Goal: Check status: Check status

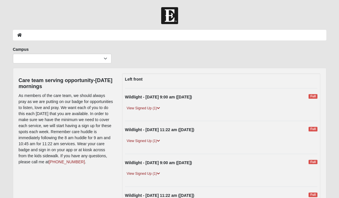
click at [140, 111] on link "View Signed Up (1)" at bounding box center [143, 108] width 37 height 6
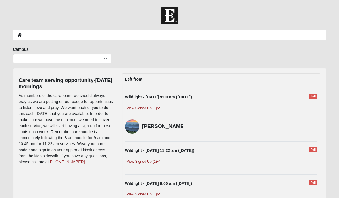
click at [139, 160] on link "View Signed Up (1)" at bounding box center [143, 162] width 37 height 6
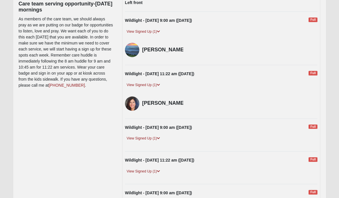
scroll to position [78, 0]
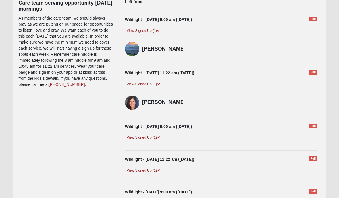
click at [142, 139] on link "View Signed Up (1)" at bounding box center [143, 138] width 37 height 6
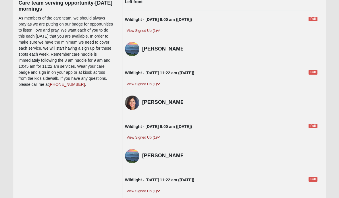
click at [143, 188] on link "View Signed Up (1)" at bounding box center [143, 191] width 37 height 6
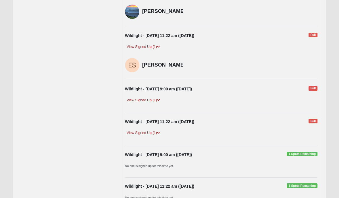
scroll to position [222, 0]
click at [145, 101] on link "View Signed Up (1)" at bounding box center [143, 100] width 37 height 6
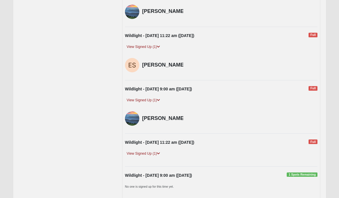
click at [143, 157] on link "View Signed Up (1)" at bounding box center [143, 154] width 37 height 6
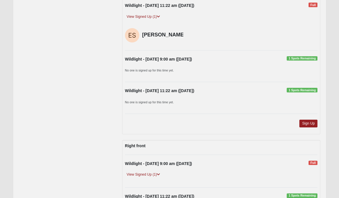
scroll to position [364, 0]
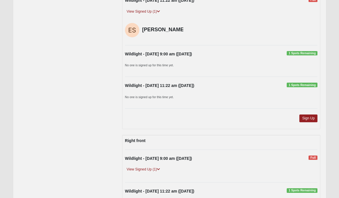
click at [148, 67] on small "No one is signed up for this time yet." at bounding box center [149, 64] width 49 height 3
click at [143, 173] on link "View Signed Up (1)" at bounding box center [143, 170] width 37 height 6
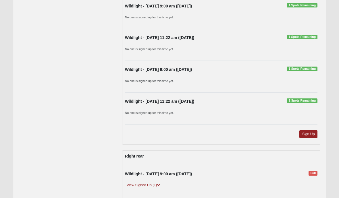
click at [148, 186] on link "View Signed Up (1)" at bounding box center [143, 186] width 37 height 6
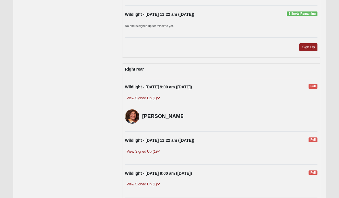
scroll to position [1048, 0]
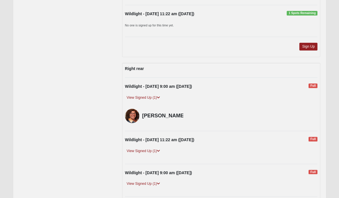
click at [151, 152] on link "View Signed Up (1)" at bounding box center [143, 151] width 37 height 6
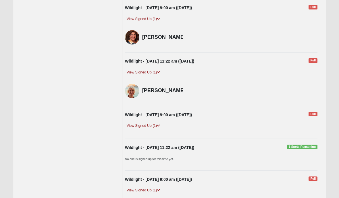
scroll to position [1127, 0]
click at [148, 130] on div "View Signed Up (1)" at bounding box center [221, 128] width 201 height 10
click at [156, 126] on link "View Signed Up (1)" at bounding box center [143, 126] width 37 height 6
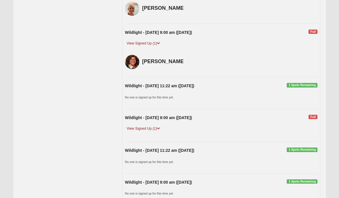
scroll to position [1217, 0]
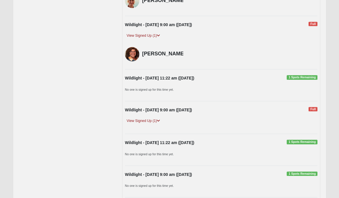
click at [154, 124] on link "View Signed Up (1)" at bounding box center [143, 121] width 37 height 6
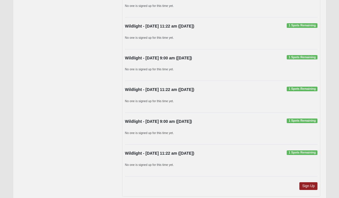
scroll to position [1590, 0]
